Goal: Task Accomplishment & Management: Use online tool/utility

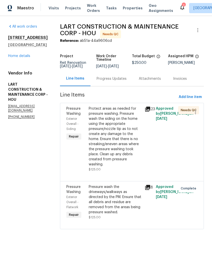
click at [120, 128] on div "Protect areas as needed for pressure washing. Pressure wash the siding on the h…" at bounding box center [115, 136] width 53 height 61
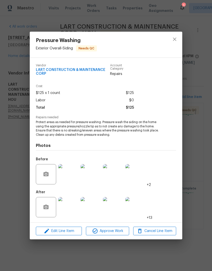
click at [66, 208] on img at bounding box center [68, 207] width 20 height 20
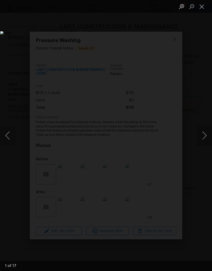
click at [202, 136] on button "Next image" at bounding box center [203, 136] width 15 height 20
click at [205, 137] on button "Next image" at bounding box center [203, 136] width 15 height 20
click at [204, 135] on button "Next image" at bounding box center [203, 136] width 15 height 20
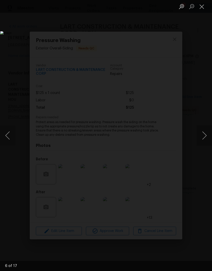
click at [203, 136] on button "Next image" at bounding box center [203, 136] width 15 height 20
click at [203, 135] on button "Next image" at bounding box center [203, 136] width 15 height 20
click at [203, 133] on button "Next image" at bounding box center [203, 136] width 15 height 20
click at [203, 132] on button "Next image" at bounding box center [203, 136] width 15 height 20
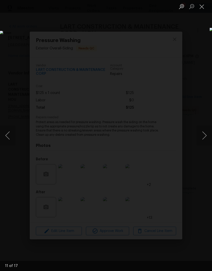
click at [203, 133] on button "Next image" at bounding box center [203, 136] width 15 height 20
click at [203, 131] on button "Next image" at bounding box center [203, 136] width 15 height 20
click at [203, 132] on button "Next image" at bounding box center [203, 136] width 15 height 20
click at [202, 132] on button "Next image" at bounding box center [203, 136] width 15 height 20
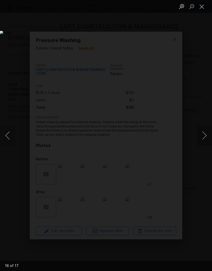
click at [202, 134] on button "Next image" at bounding box center [203, 136] width 15 height 20
click at [202, 133] on button "Next image" at bounding box center [203, 136] width 15 height 20
click at [202, 132] on button "Next image" at bounding box center [203, 136] width 15 height 20
click at [202, 134] on button "Next image" at bounding box center [203, 136] width 15 height 20
click at [202, 133] on button "Next image" at bounding box center [203, 136] width 15 height 20
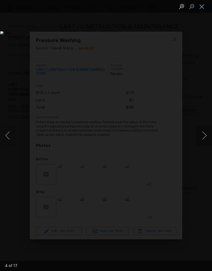
click at [199, 8] on button "Close lightbox" at bounding box center [201, 6] width 10 height 9
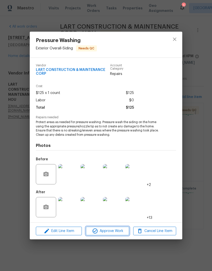
click at [113, 232] on span "Approve Work" at bounding box center [107, 231] width 40 height 6
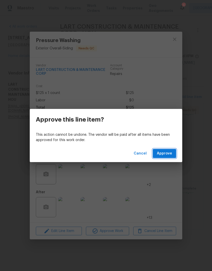
click at [166, 153] on span "Approve" at bounding box center [164, 154] width 15 height 6
